Goal: Transaction & Acquisition: Purchase product/service

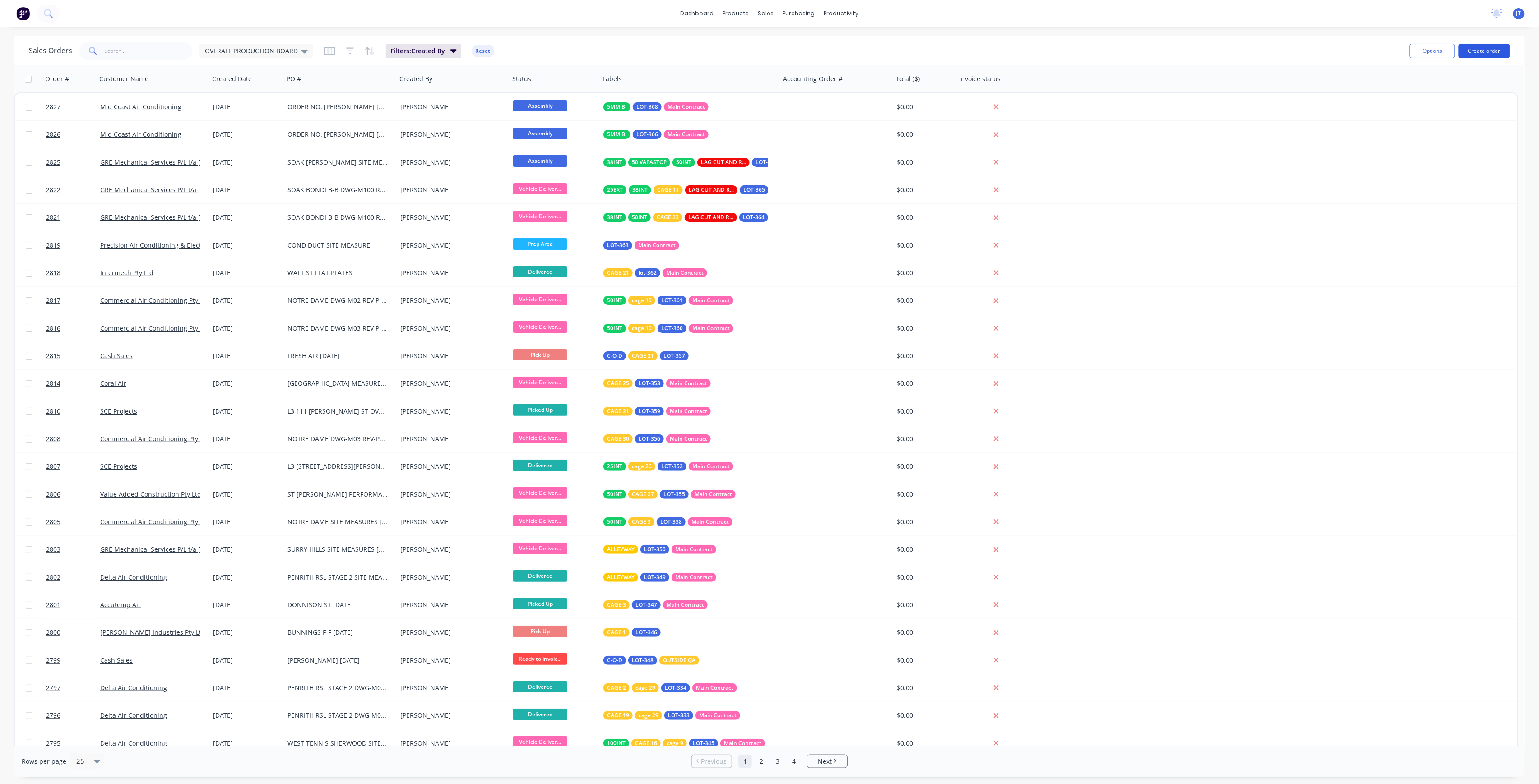
click at [1489, 47] on button "Create order" at bounding box center [1485, 51] width 51 height 14
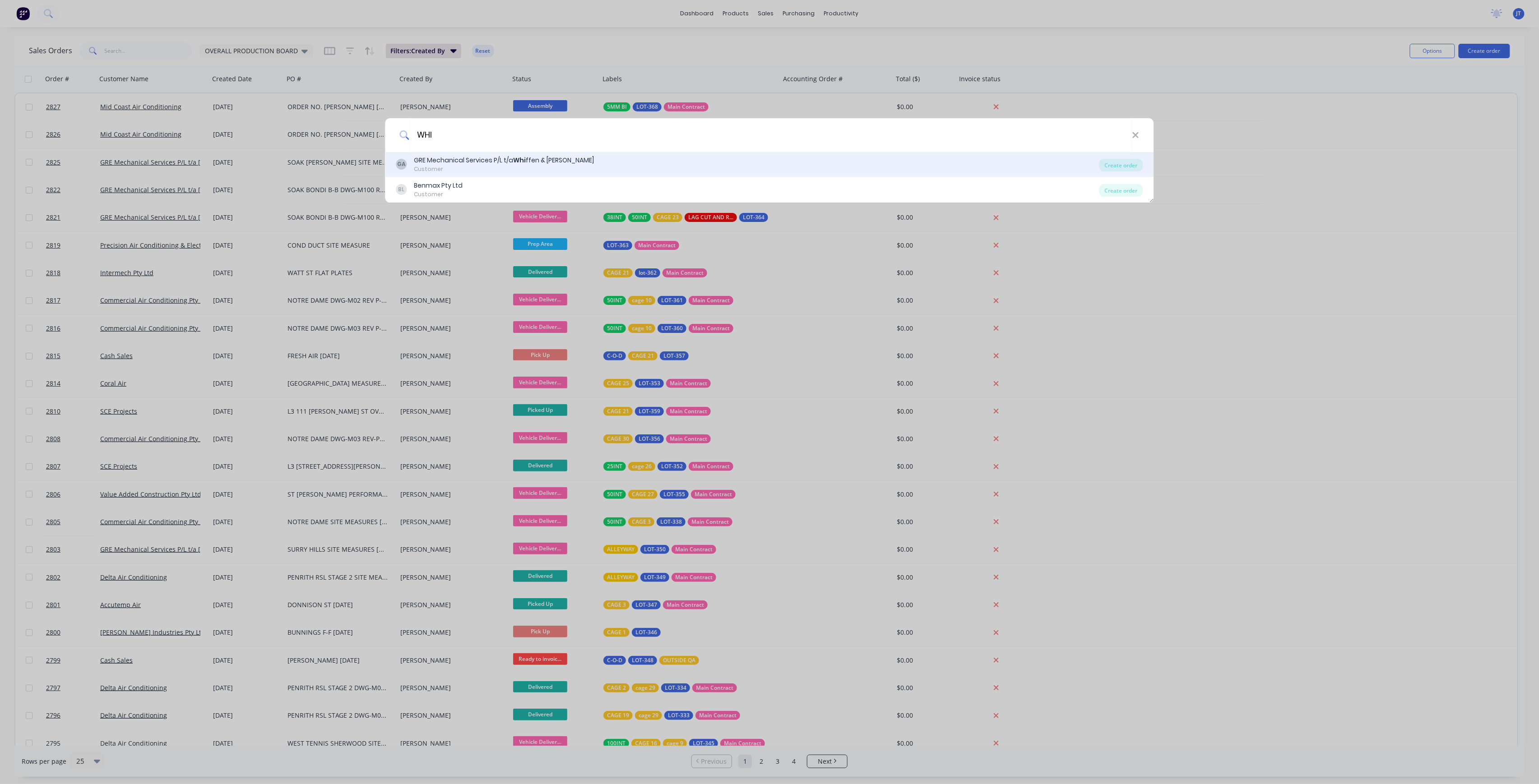
type input "WHI"
click at [585, 158] on div "GA GRE Mechanical Services P/L t/a Whi ffen & [PERSON_NAME] Customer" at bounding box center [747, 164] width 703 height 17
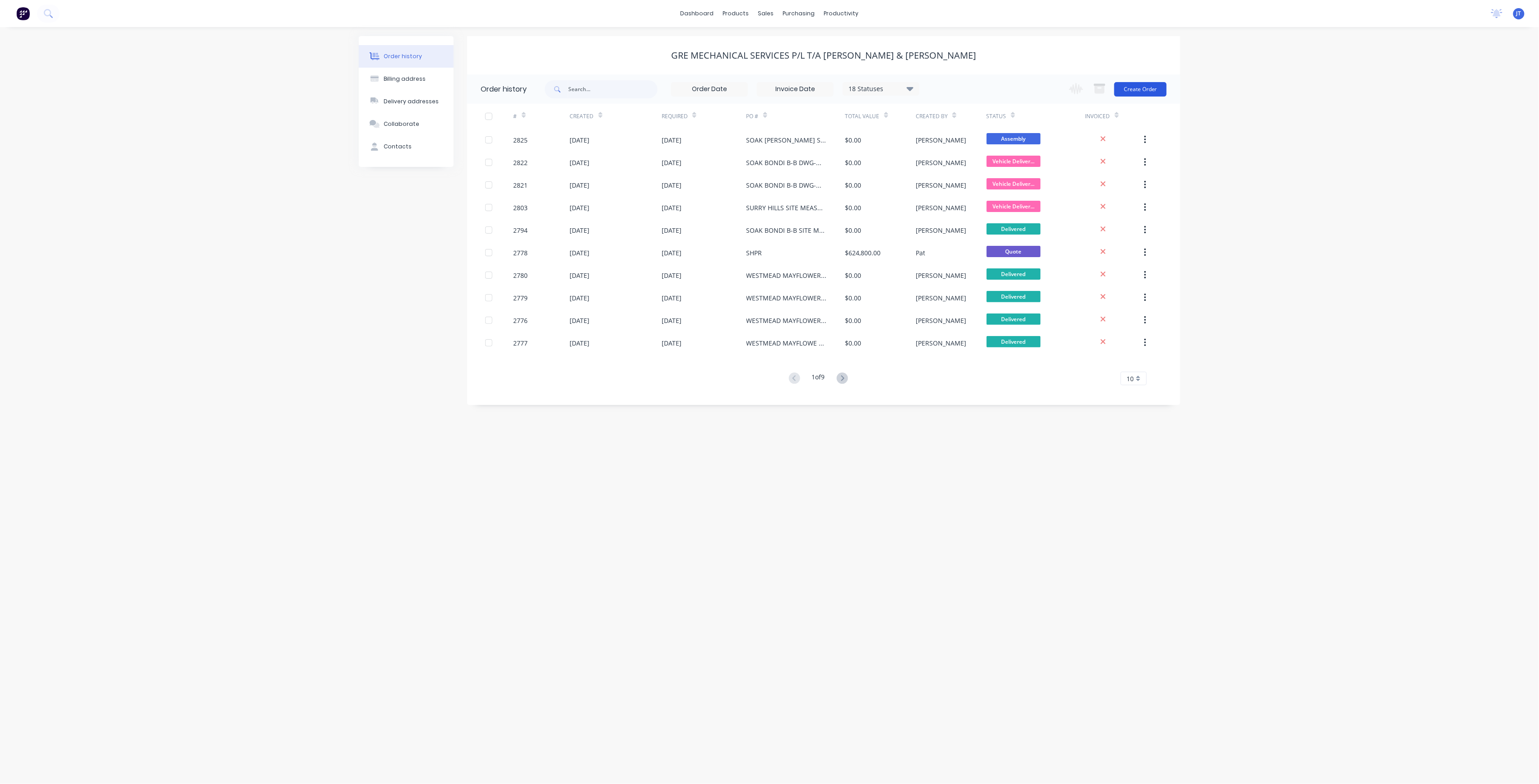
click at [1155, 91] on button "Create Order" at bounding box center [1141, 89] width 53 height 14
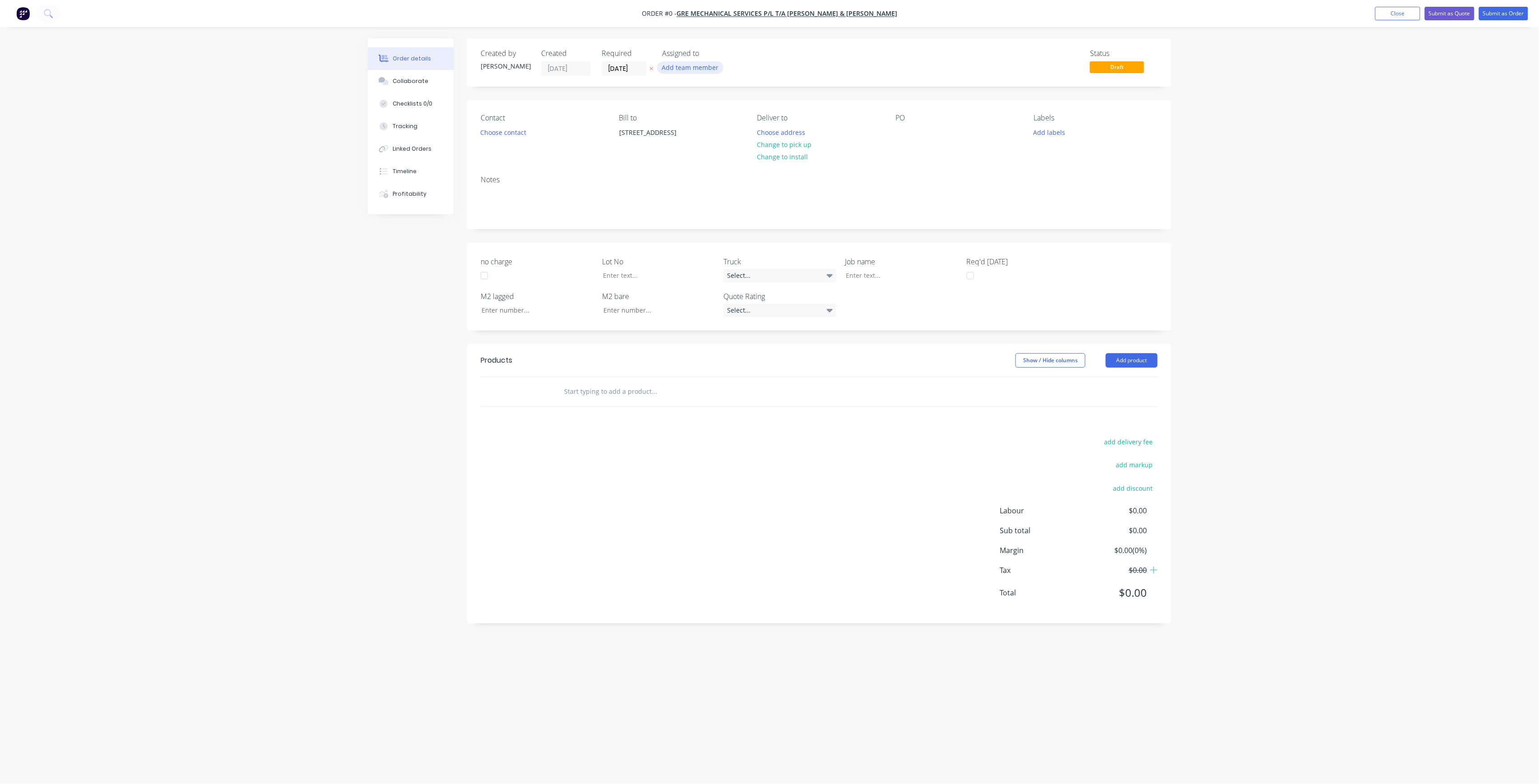
click at [694, 67] on button "Add team member" at bounding box center [690, 67] width 66 height 12
click at [712, 117] on div "[PERSON_NAME] (You)" at bounding box center [735, 118] width 90 height 10
click at [730, 186] on button "[PERSON_NAME]" at bounding box center [730, 181] width 136 height 18
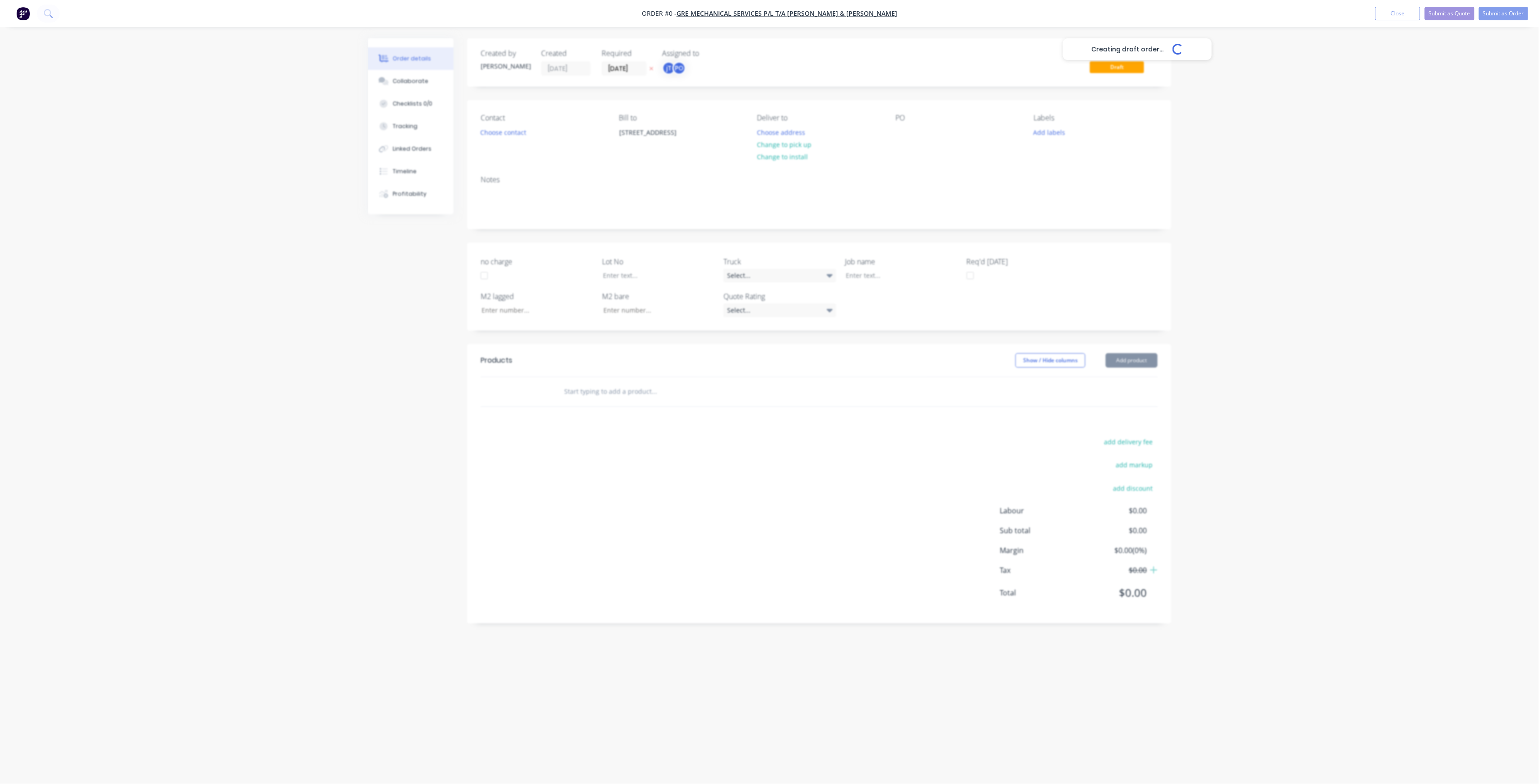
click at [833, 131] on div "Creating draft order... Loading... Order details Collaborate Checklists 0/0 Tra…" at bounding box center [770, 374] width 821 height 673
click at [798, 128] on button "Choose address" at bounding box center [781, 132] width 58 height 12
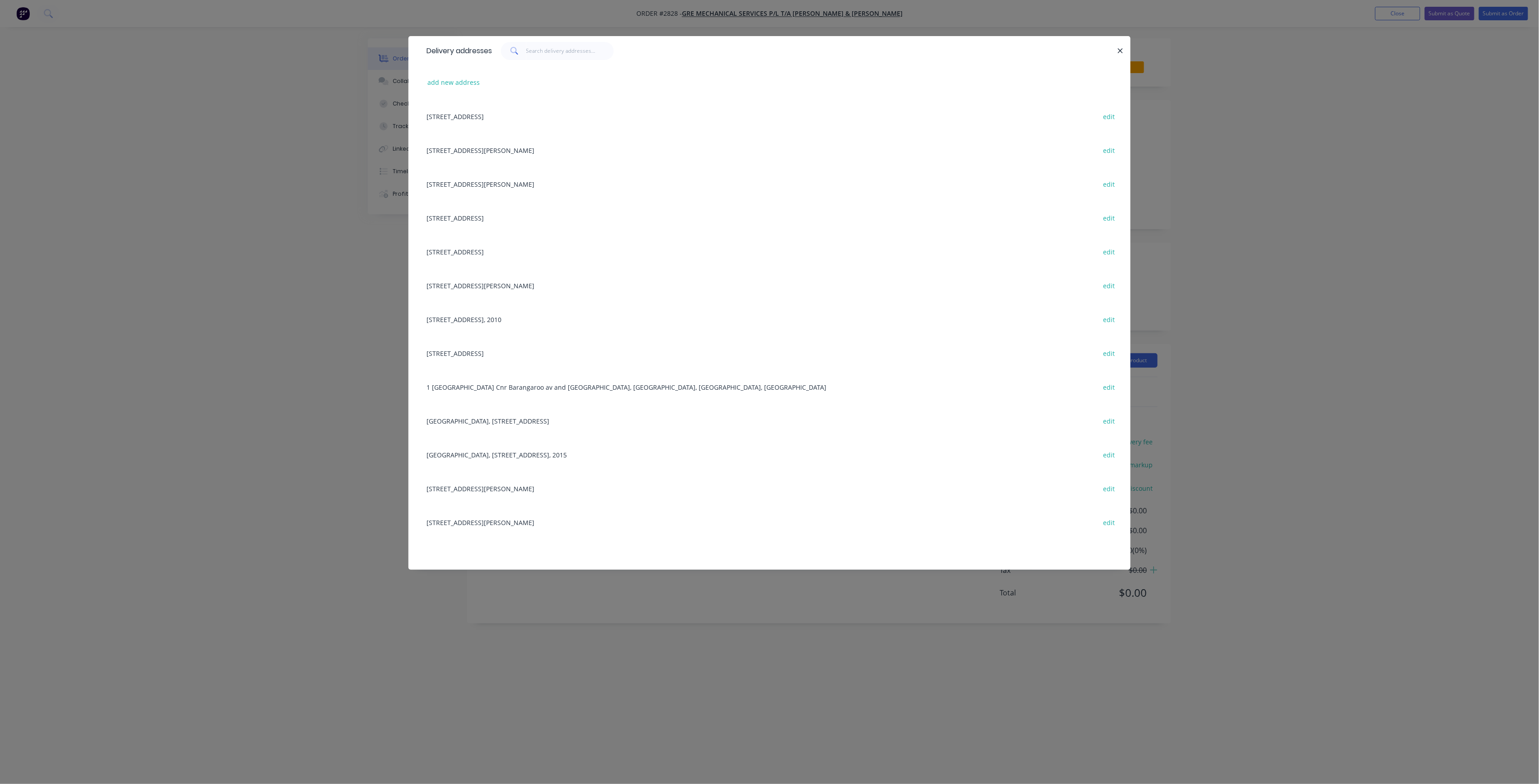
click at [351, 266] on div "Delivery addresses add new address [STREET_ADDRESS] edit [STREET_ADDRESS][PERSO…" at bounding box center [770, 392] width 1539 height 784
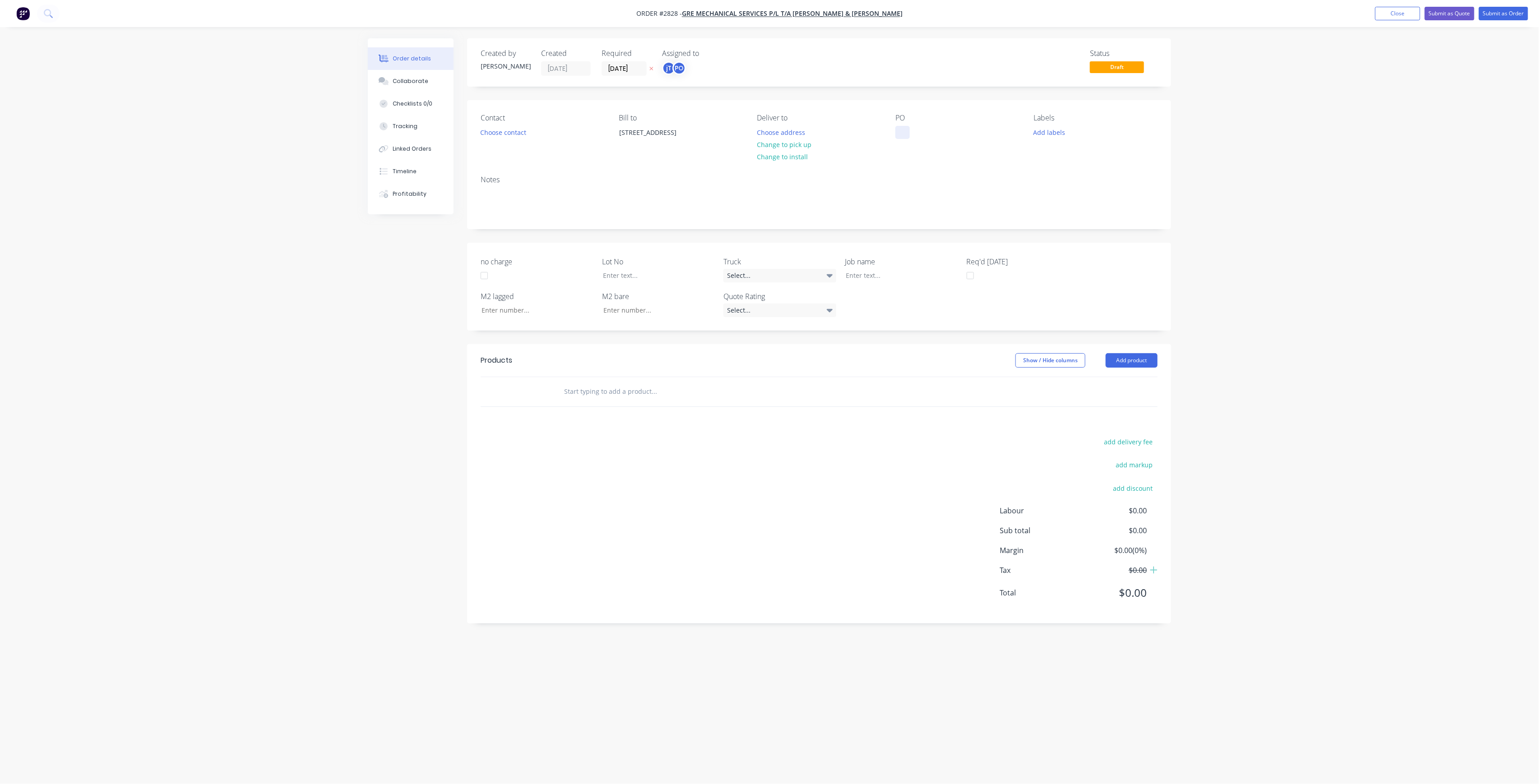
click at [902, 138] on div at bounding box center [903, 133] width 14 height 13
drag, startPoint x: 959, startPoint y: 147, endPoint x: 872, endPoint y: 130, distance: 88.6
click at [872, 130] on div "Contact Choose contact [PERSON_NAME] to [STREET_ADDRESS] Deliver to Choose addr…" at bounding box center [819, 136] width 704 height 71
copy div "[PERSON_NAME] SITE MEASURES"
click at [856, 281] on div at bounding box center [895, 279] width 113 height 13
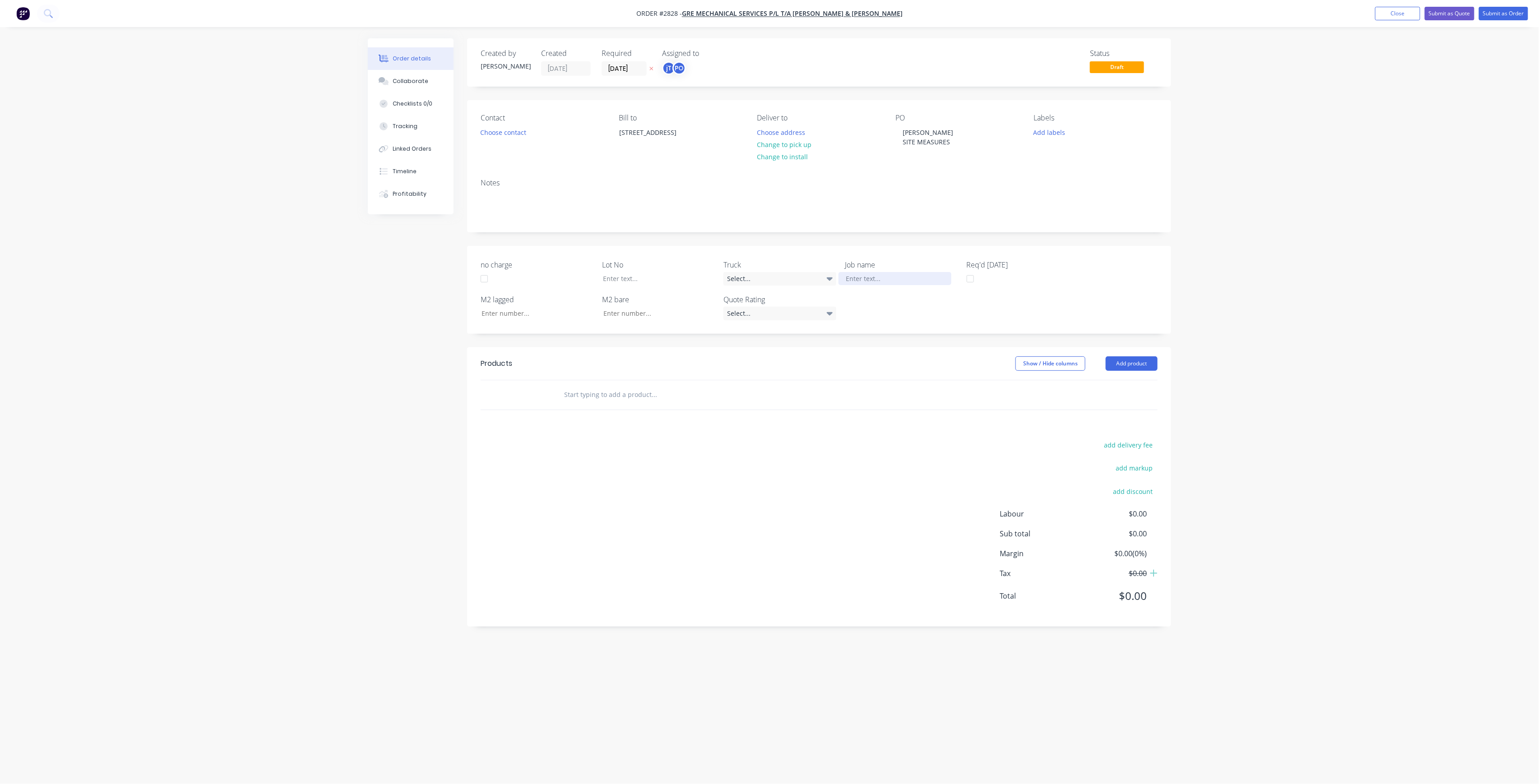
paste div
click at [925, 275] on div "[PERSON_NAME] MEASURES" at bounding box center [895, 279] width 113 height 13
click at [674, 278] on div at bounding box center [652, 279] width 113 height 13
click at [1054, 134] on button "Add labels" at bounding box center [1049, 132] width 41 height 12
click at [1102, 162] on input "text" at bounding box center [1109, 159] width 94 height 18
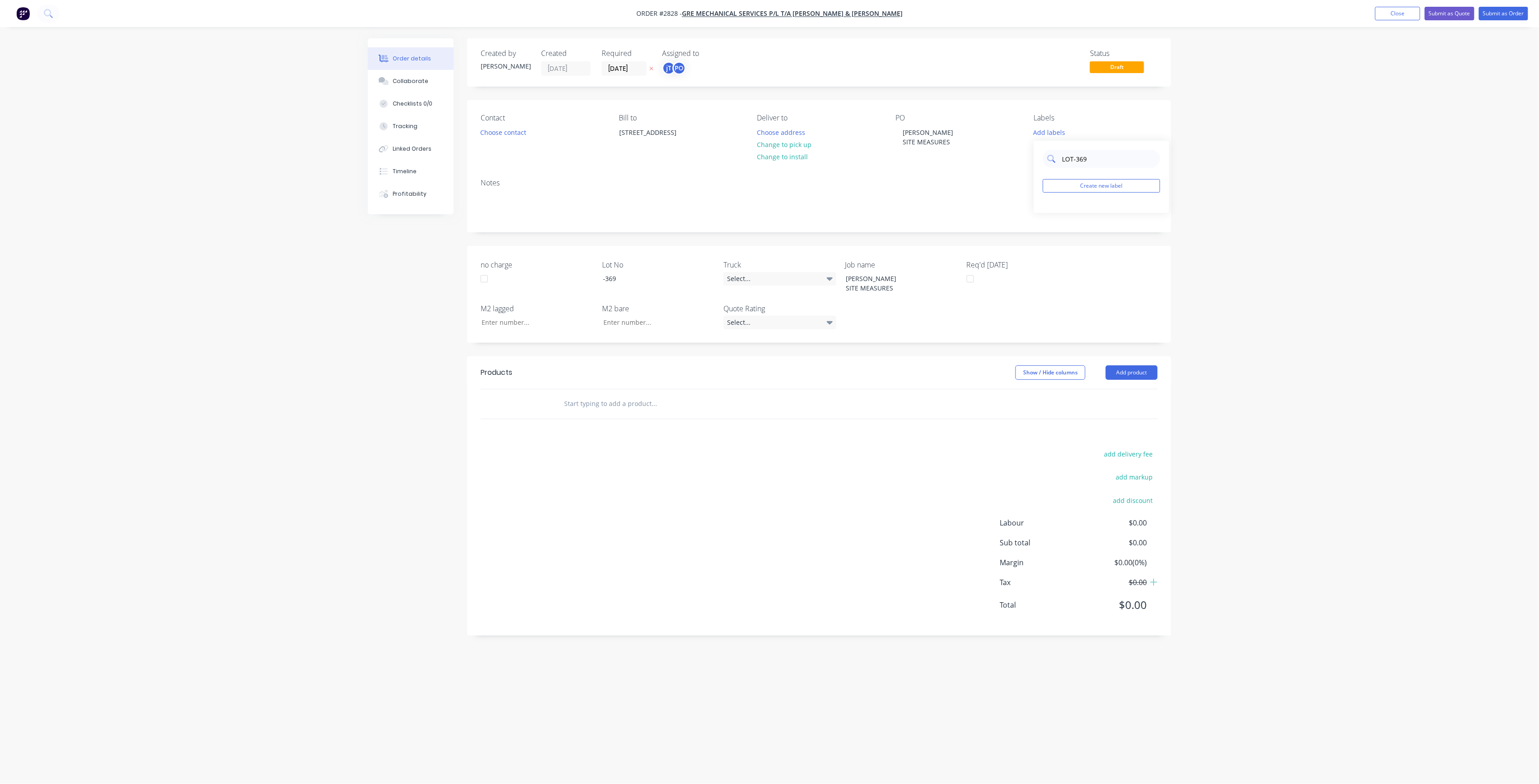
drag, startPoint x: 1083, startPoint y: 157, endPoint x: 1056, endPoint y: 157, distance: 27.0
click at [1058, 157] on div "LOT-369" at bounding box center [1102, 159] width 117 height 18
type input "LOT-369"
click at [1080, 181] on button "Create new label" at bounding box center [1102, 186] width 117 height 14
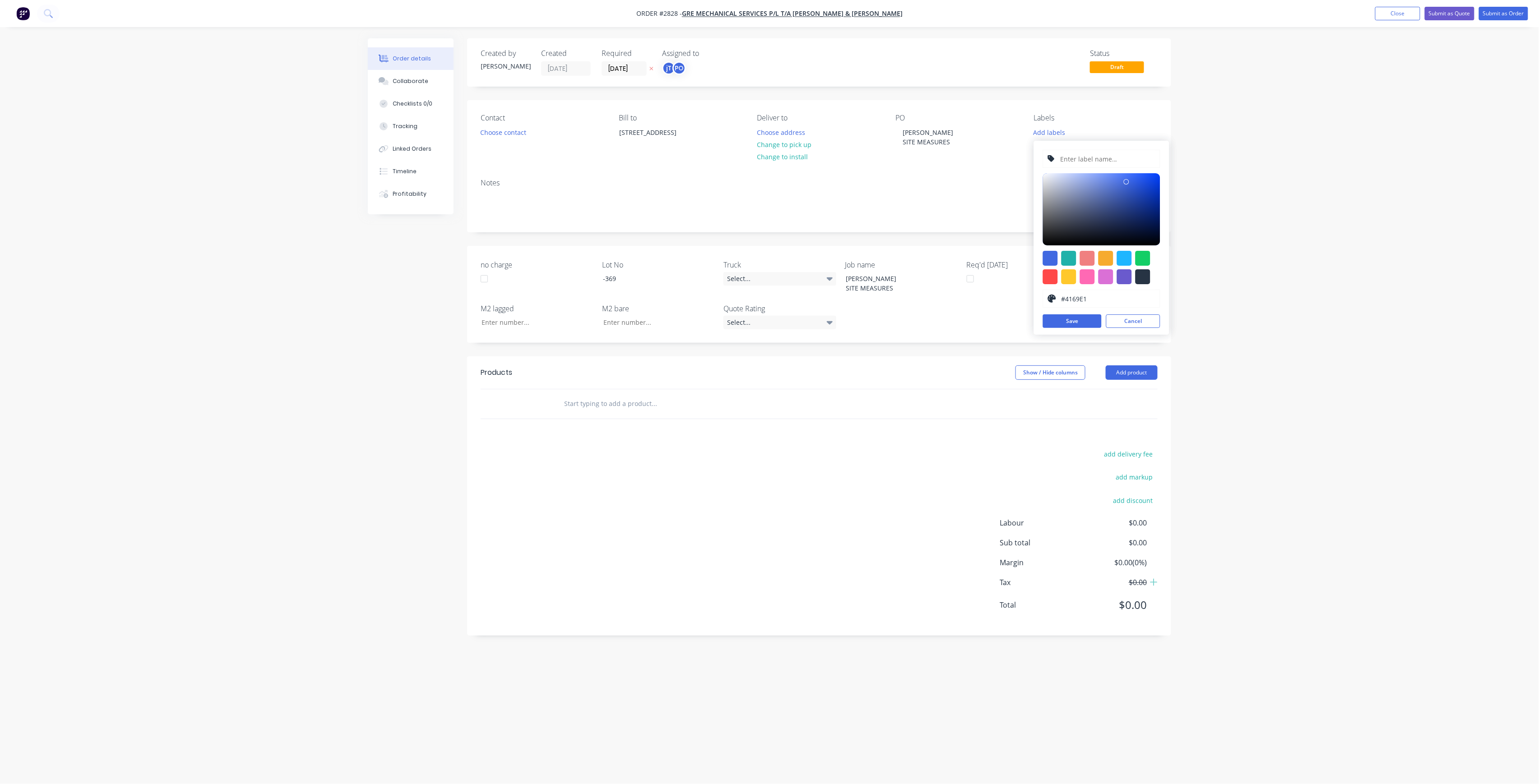
click at [1083, 159] on input "text" at bounding box center [1107, 159] width 96 height 17
paste input "LOT-369"
type input "LOT-369"
click at [1083, 322] on button "Save" at bounding box center [1072, 321] width 59 height 14
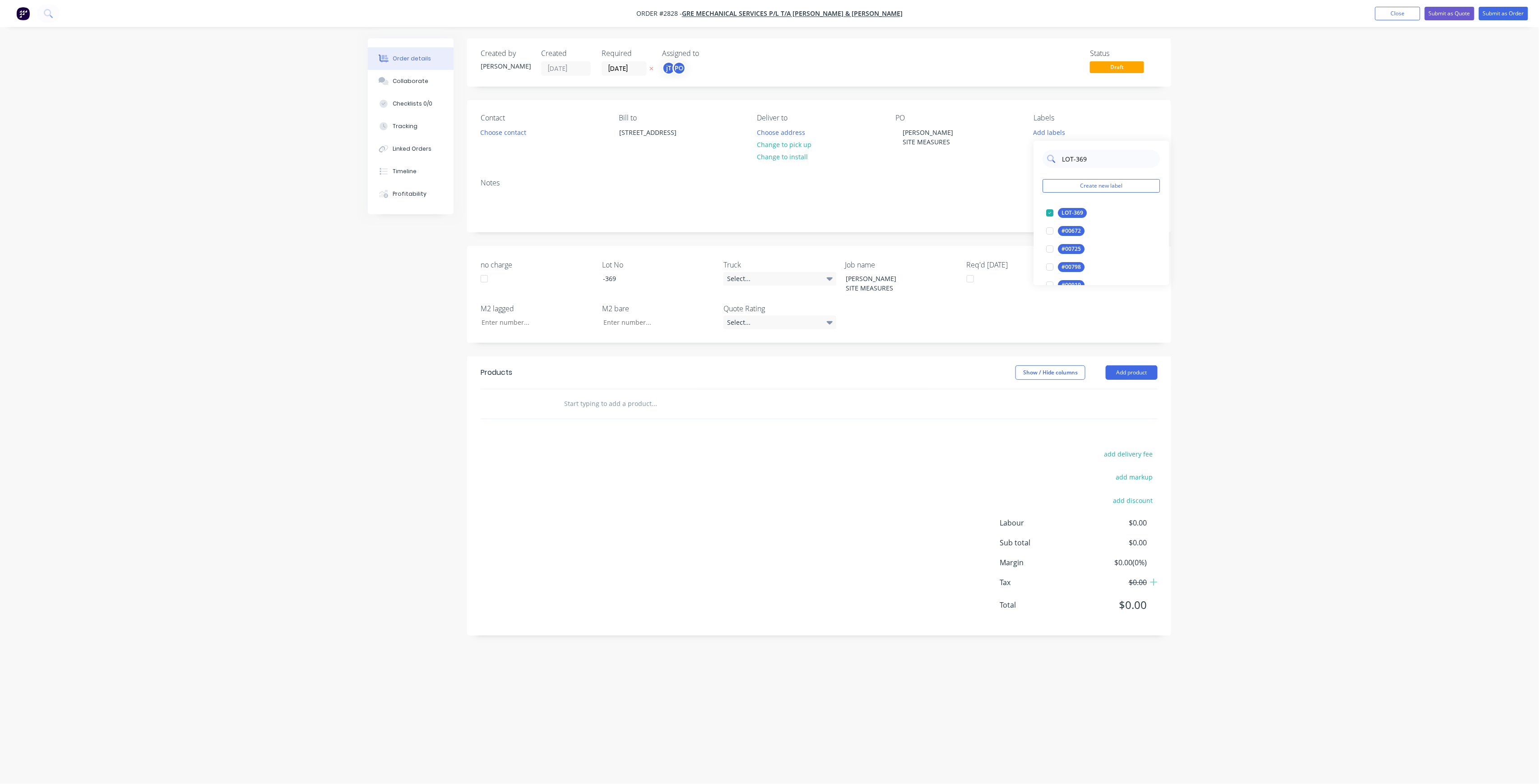
click at [1103, 161] on input "LOT-369" at bounding box center [1109, 159] width 94 height 18
click at [1075, 235] on div "50EXT" at bounding box center [1069, 230] width 23 height 10
click at [1100, 158] on input "50" at bounding box center [1109, 155] width 94 height 18
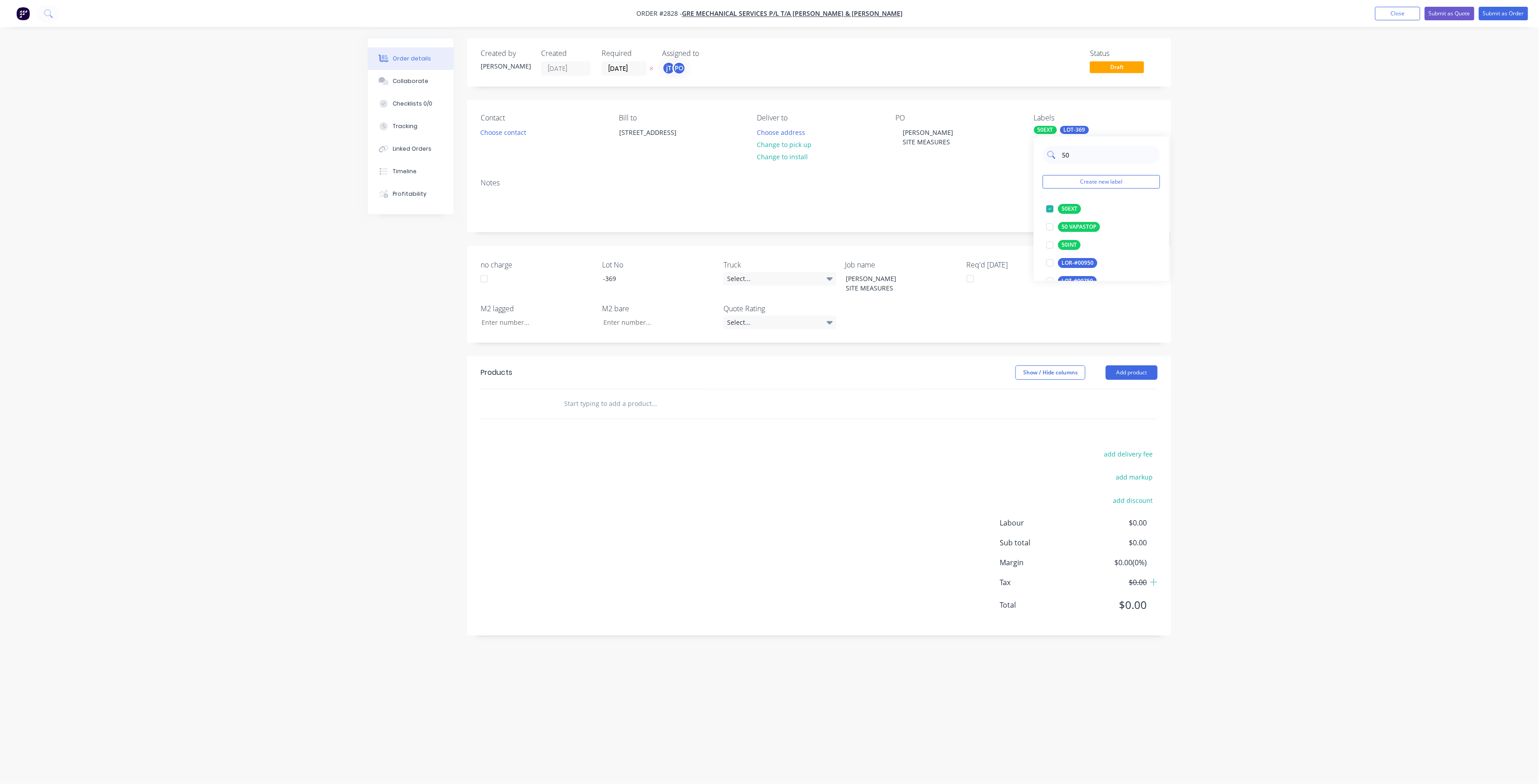
click at [1100, 158] on input "50" at bounding box center [1109, 155] width 94 height 18
click at [1075, 242] on div "50INT" at bounding box center [1069, 245] width 23 height 10
click at [1110, 144] on div "50 Create new label 50EXT edit 50INT edit 50 VAPASTOP edit LOR-#00950 edit LOT-…" at bounding box center [1102, 209] width 136 height 144
click at [1110, 146] on input "50" at bounding box center [1109, 155] width 94 height 18
type input "MAIN"
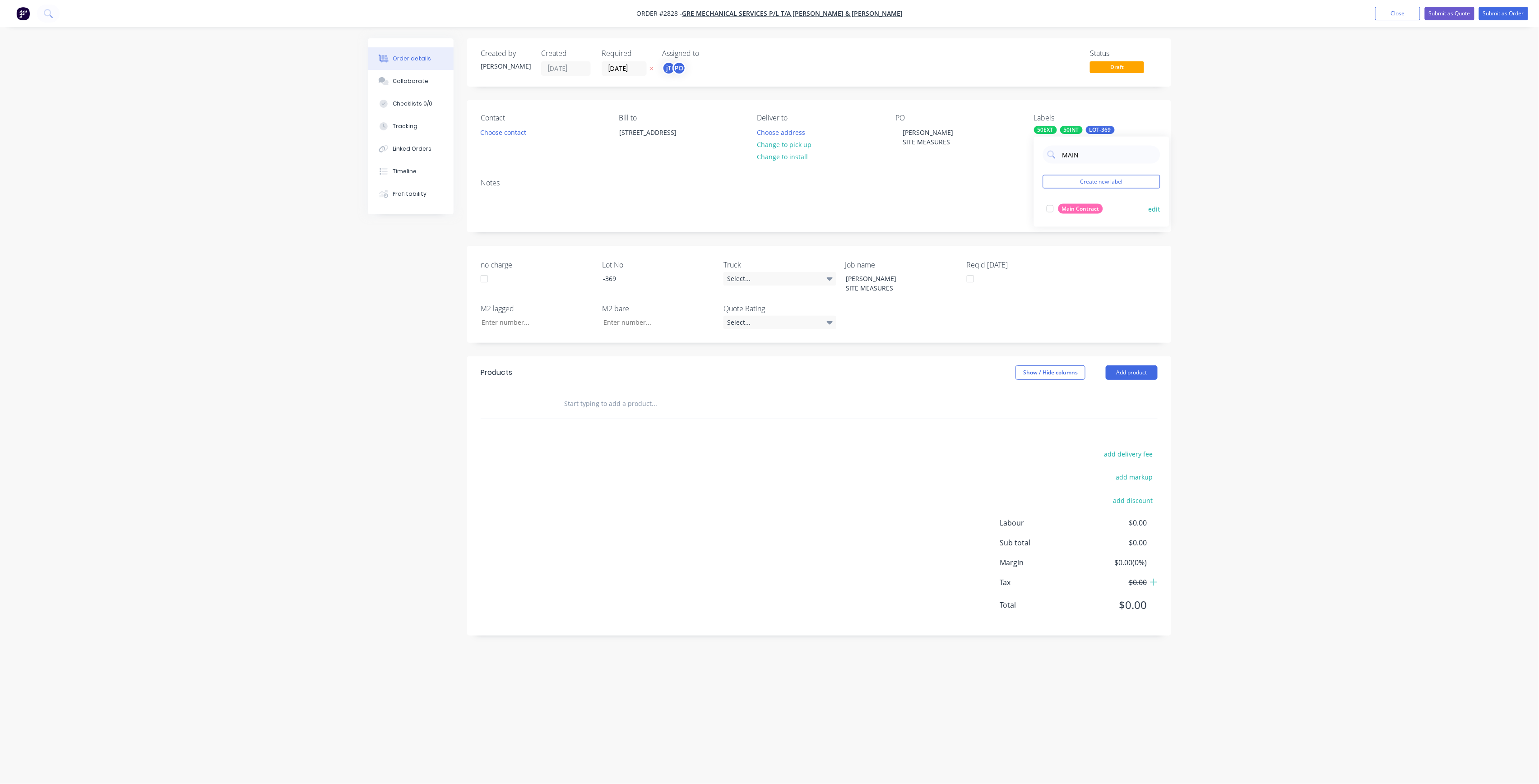
click at [1078, 207] on div "Main Contract" at bounding box center [1080, 208] width 45 height 10
click at [1269, 240] on div "Order details Collaborate Checklists 0/0 Tracking Linked Orders Timeline Profit…" at bounding box center [770, 392] width 1539 height 784
drag, startPoint x: 699, startPoint y: 399, endPoint x: 692, endPoint y: 406, distance: 9.9
click at [698, 399] on input "text" at bounding box center [654, 404] width 180 height 18
click at [692, 406] on input "text" at bounding box center [654, 404] width 180 height 18
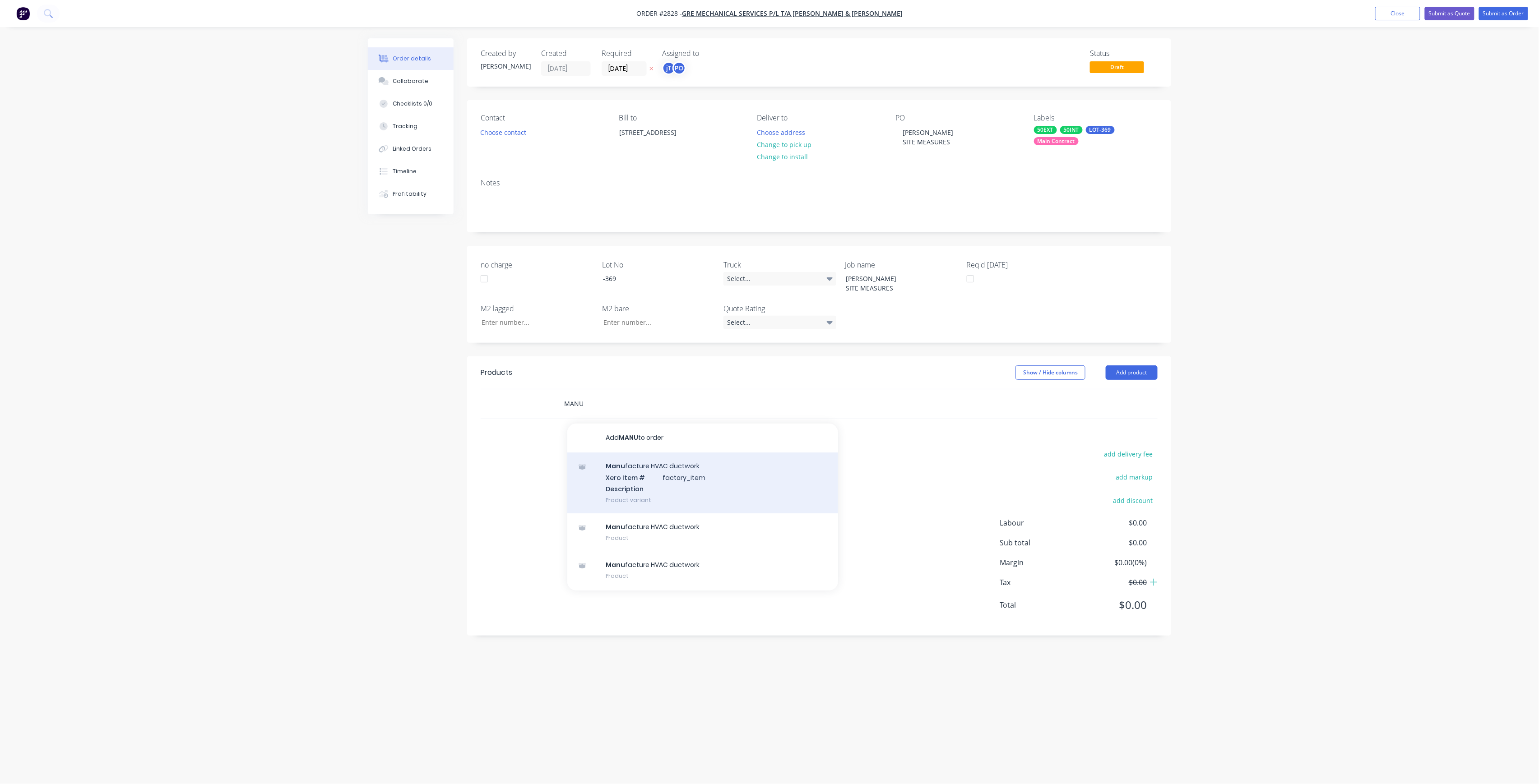
type input "MANU"
click at [680, 466] on div "Manu facture HVAC ductwork Xero Item # factory_item Description Product variant" at bounding box center [703, 483] width 271 height 61
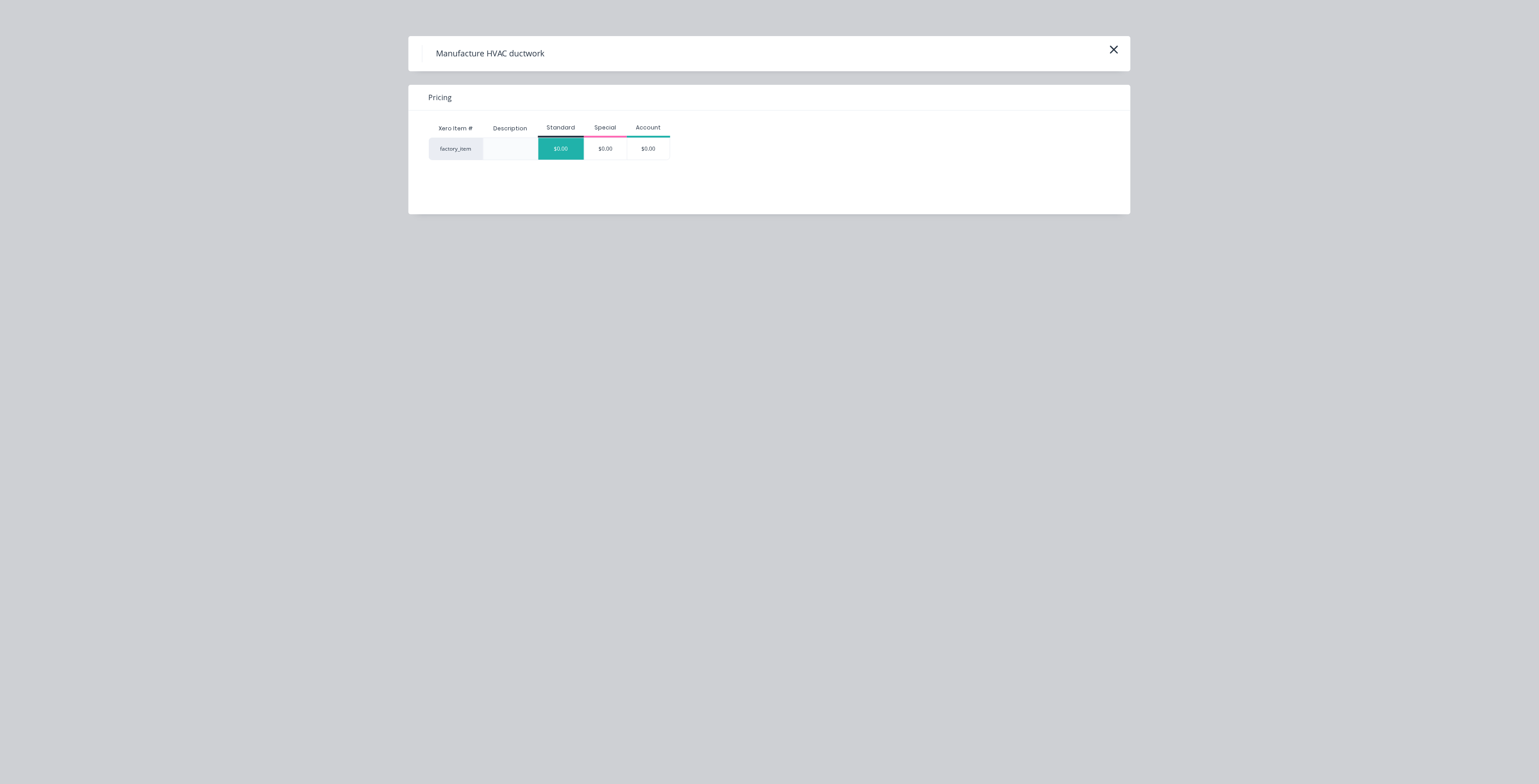
click at [558, 154] on div "$0.00" at bounding box center [561, 149] width 45 height 21
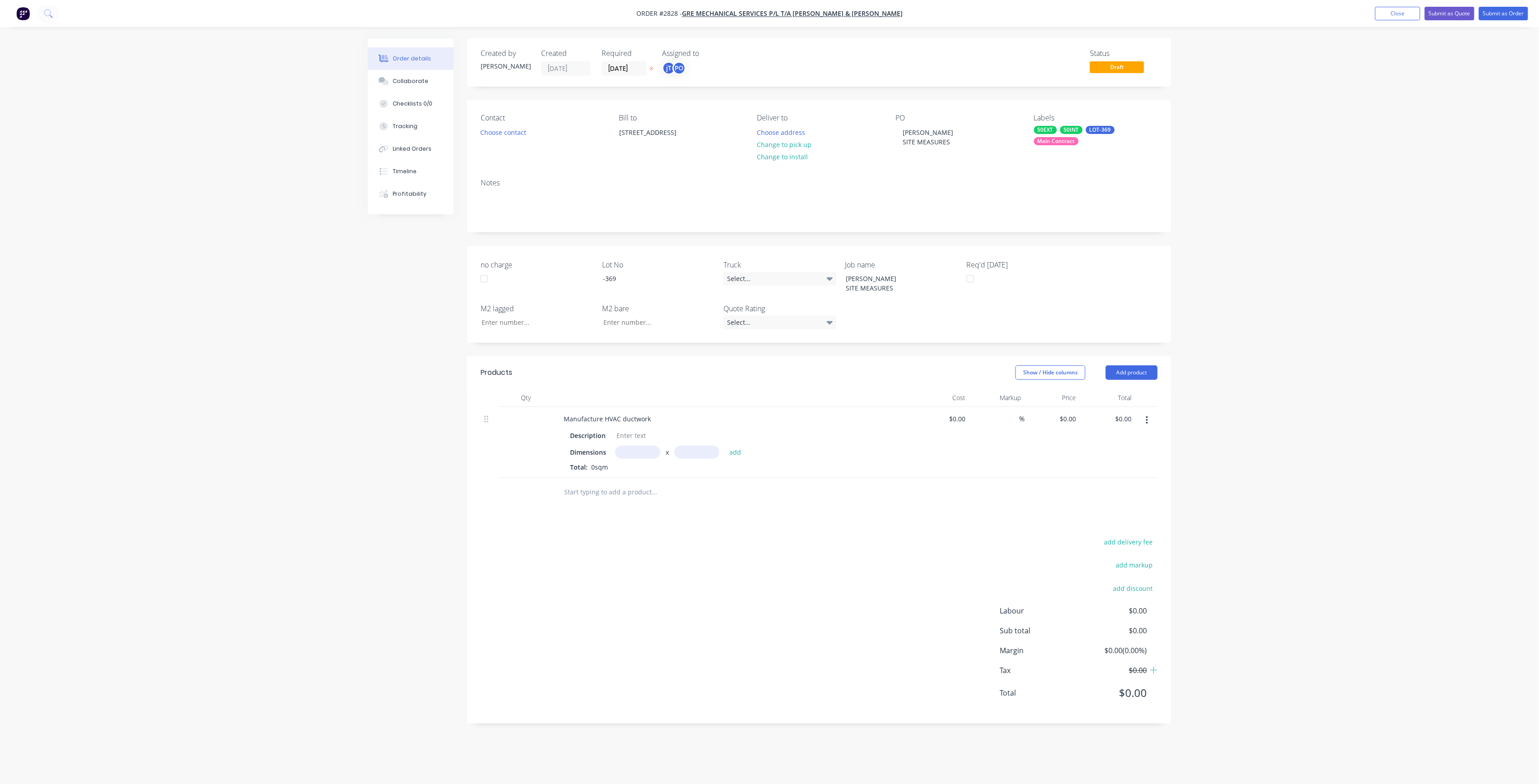
click at [1529, 16] on ul "Add product Close Submit as Quote Submit as Order" at bounding box center [1452, 13] width 174 height 14
click at [1524, 14] on button "Submit as Order" at bounding box center [1504, 13] width 49 height 14
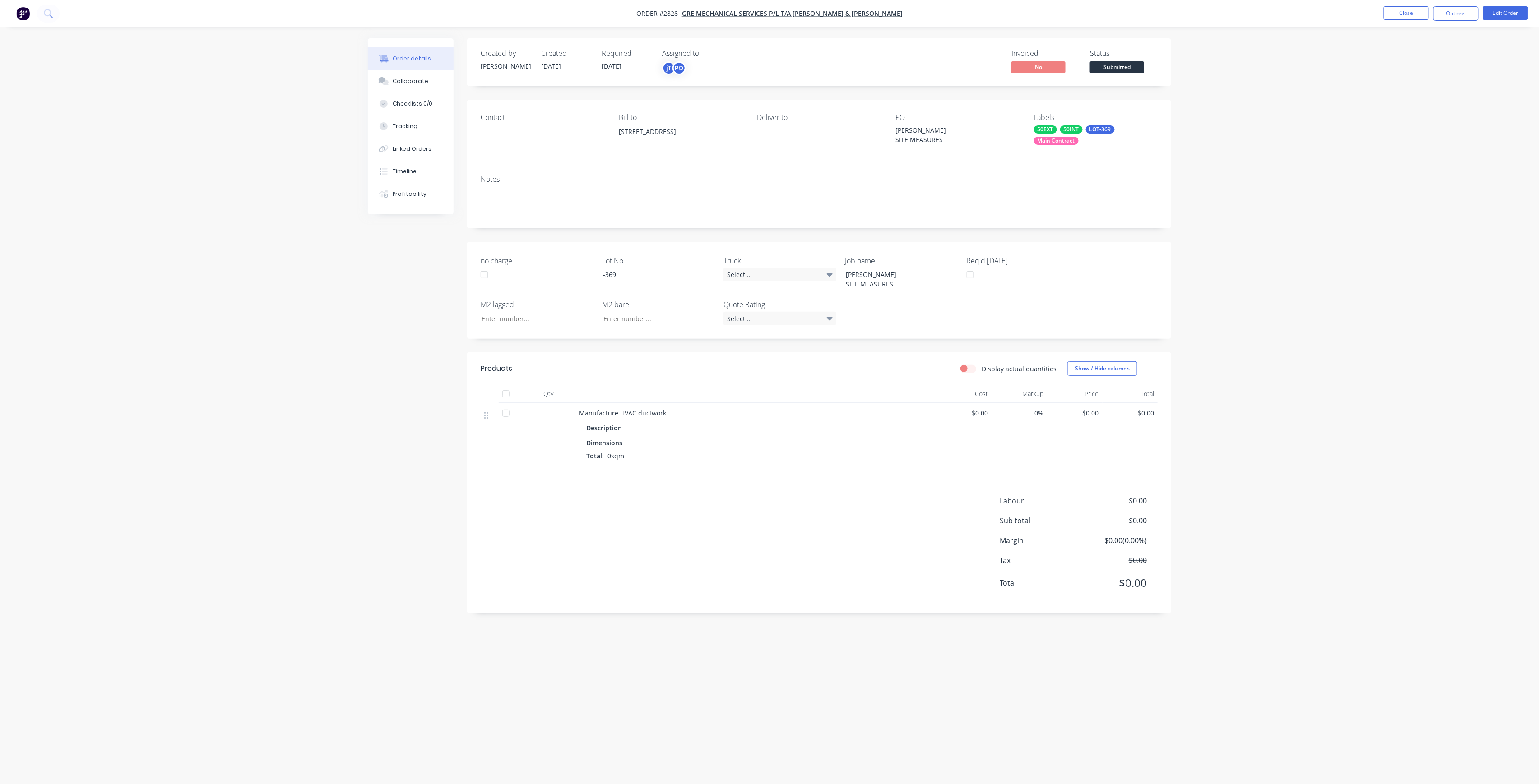
click at [1145, 67] on div "Status Submitted" at bounding box center [1123, 62] width 68 height 26
click at [1141, 69] on span "Submitted" at bounding box center [1117, 67] width 54 height 11
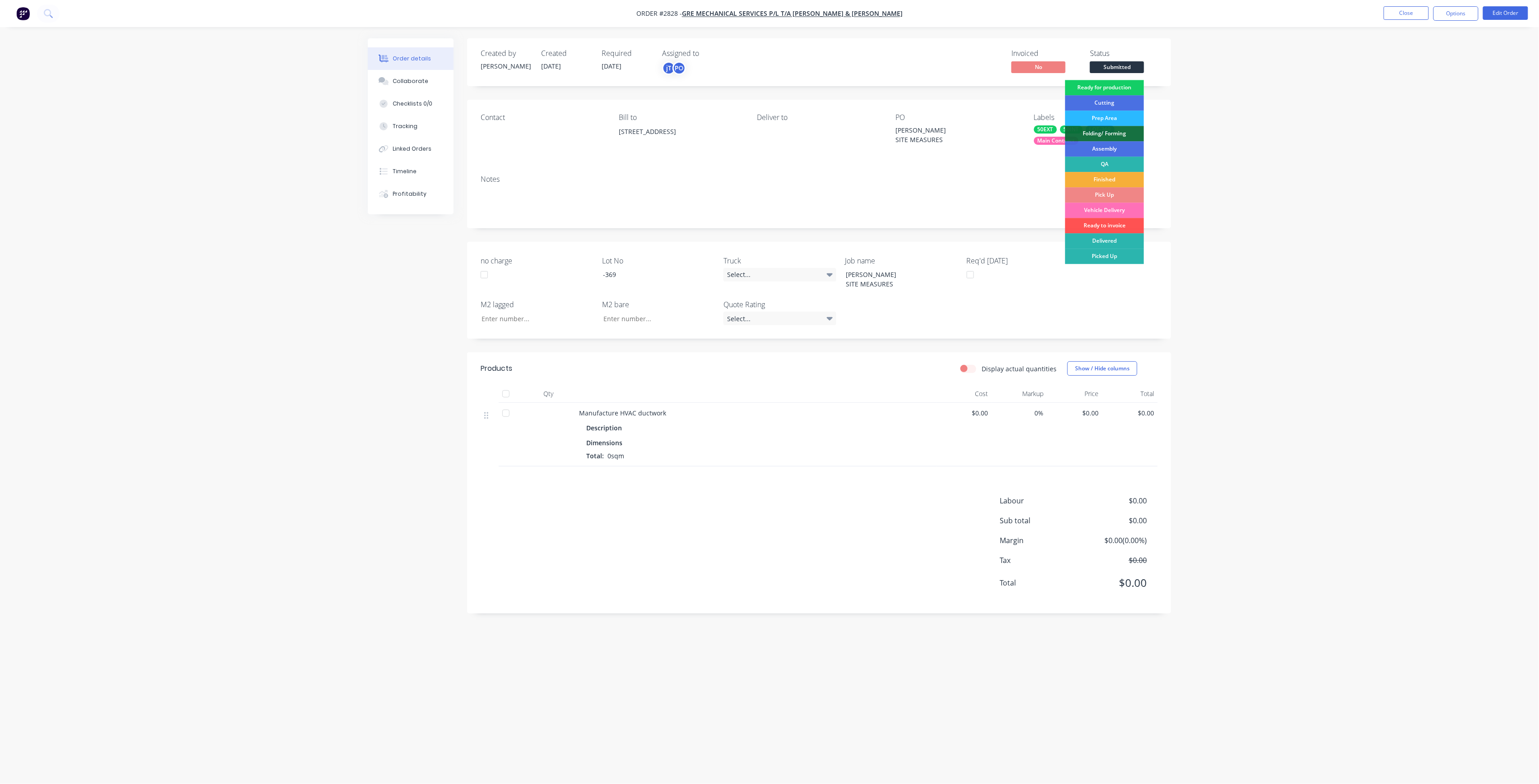
click at [1134, 90] on div "Ready for production" at bounding box center [1105, 88] width 79 height 16
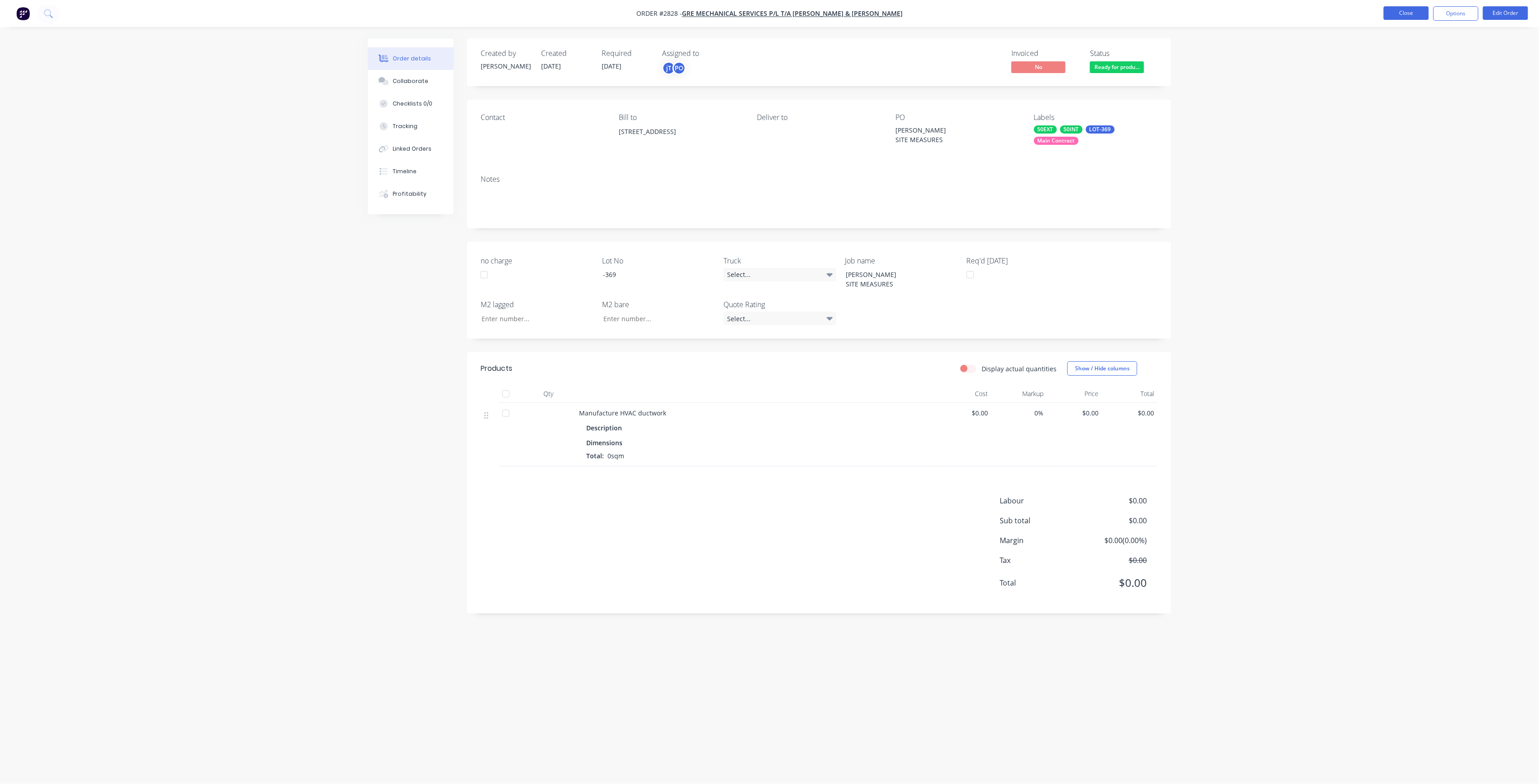
click at [1401, 10] on button "Close" at bounding box center [1406, 13] width 45 height 14
